Goal: Answer question/provide support: Share knowledge or assist other users

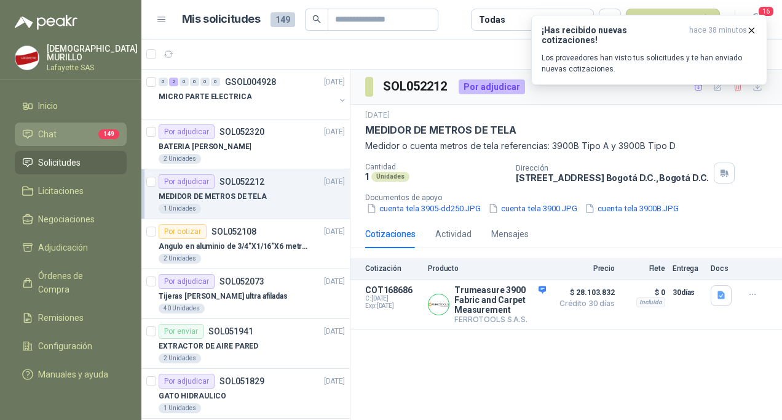
click at [96, 129] on li "Chat 149" at bounding box center [70, 134] width 97 height 14
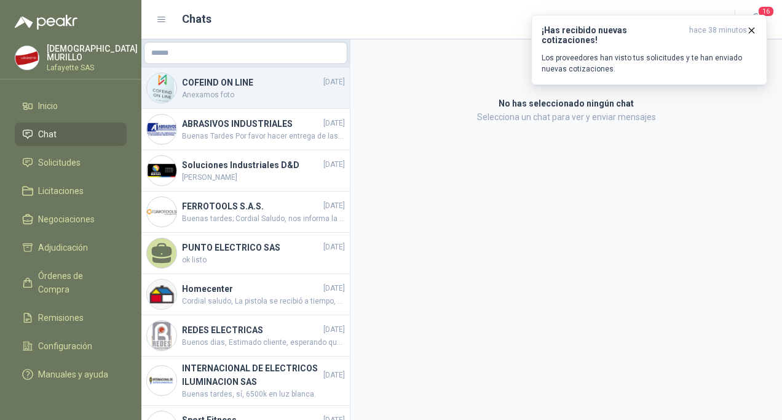
click at [249, 101] on div "COFEIND ON LINE [DATE] Anexamos foto" at bounding box center [245, 88] width 209 height 41
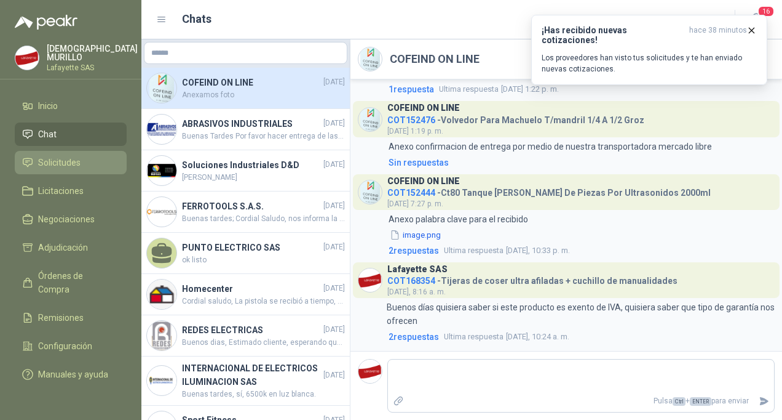
click at [97, 159] on li "Solicitudes" at bounding box center [70, 163] width 97 height 14
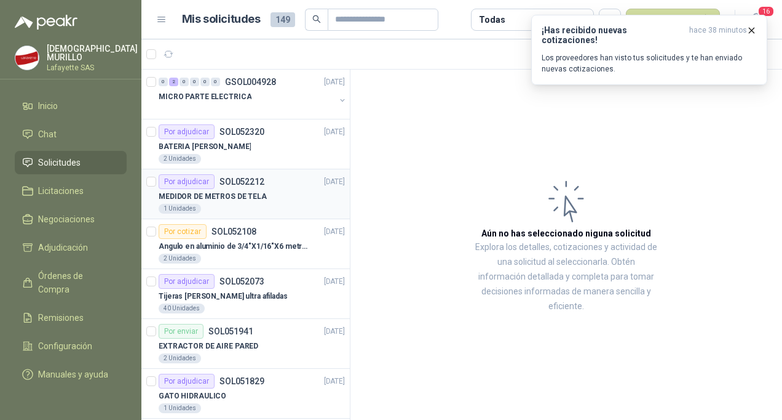
click at [258, 217] on article "Por adjudicar SOL052212 [DATE] MEDIDOR DE METROS DE TELA 1 Unidades" at bounding box center [245, 194] width 209 height 50
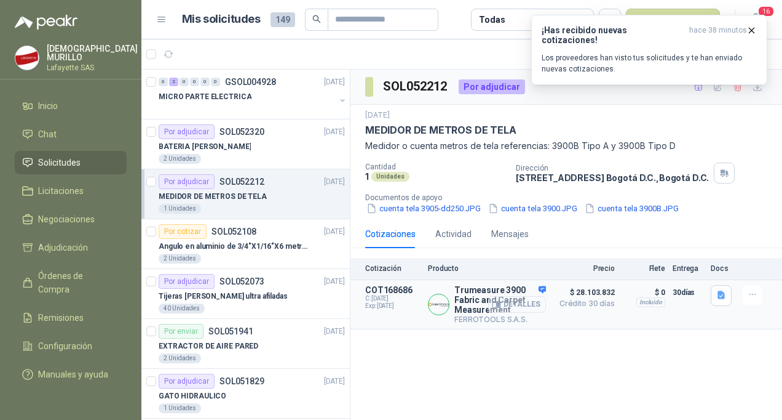
click at [504, 308] on button "Detalles" at bounding box center [517, 304] width 58 height 17
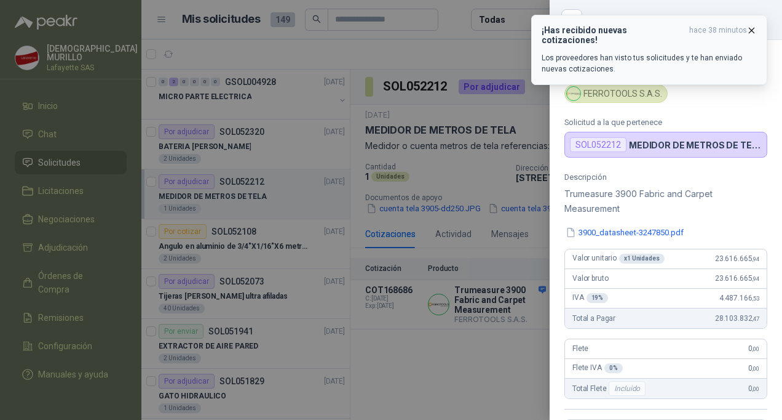
click at [758, 23] on button "¡Has recibido nuevas cotizaciones! hace 38 minutos Los proveedores han visto tu…" at bounding box center [649, 50] width 236 height 70
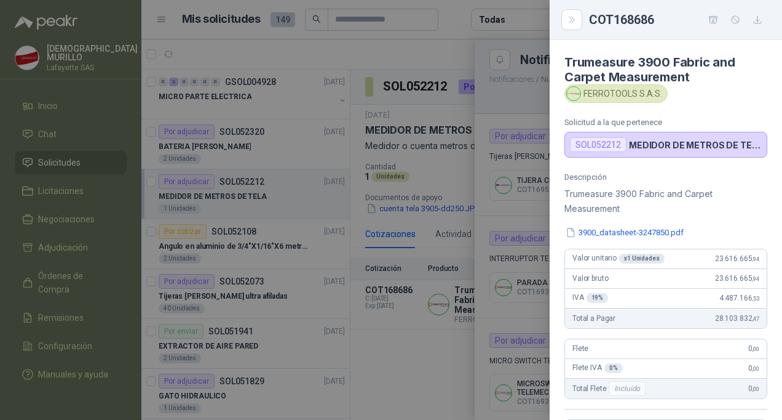
click at [551, 87] on article "Trumeasure 3900 Fabric and Carpet Measurement FERROTOOLS S.A.S. Solicitud a la …" at bounding box center [666, 98] width 233 height 117
click at [530, 78] on div at bounding box center [391, 210] width 782 height 420
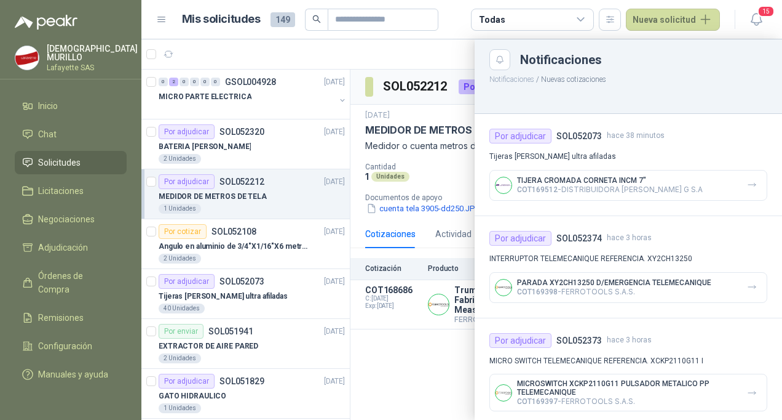
click at [420, 394] on div at bounding box center [461, 229] width 641 height 380
